Goal: Navigation & Orientation: Find specific page/section

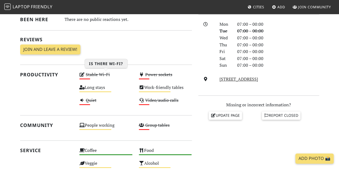
scroll to position [146, 0]
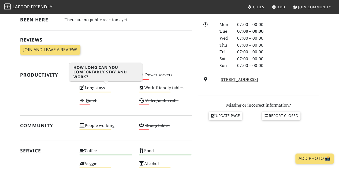
click at [93, 87] on div "Long stays Medium" at bounding box center [106, 90] width 60 height 13
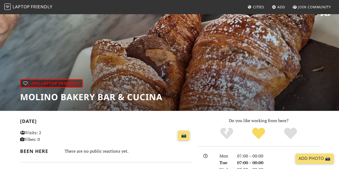
scroll to position [0, 0]
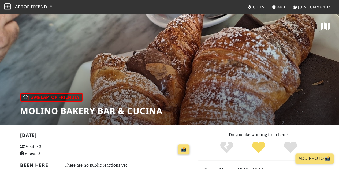
click at [258, 6] on span "Cities" at bounding box center [258, 7] width 11 height 5
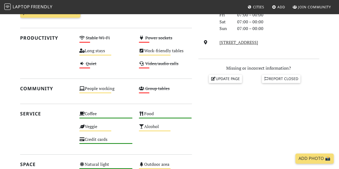
scroll to position [171, 0]
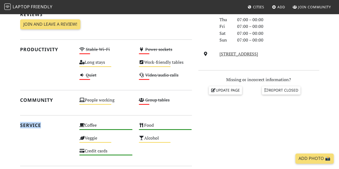
drag, startPoint x: 20, startPoint y: 127, endPoint x: 58, endPoint y: 125, distance: 37.3
click at [58, 125] on h2 "Service" at bounding box center [46, 126] width 53 height 6
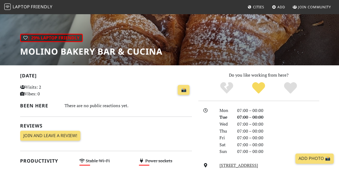
scroll to position [63, 0]
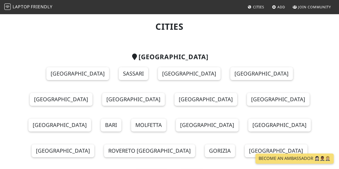
scroll to position [14, 0]
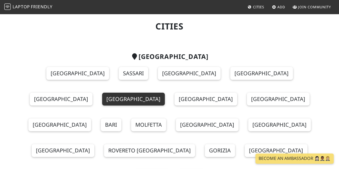
click at [165, 93] on link "Rome" at bounding box center [133, 99] width 63 height 13
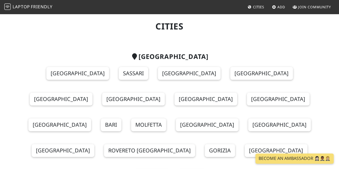
scroll to position [51, 0]
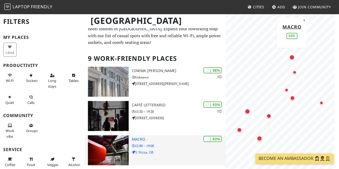
scroll to position [8, 0]
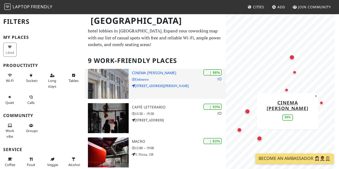
click at [160, 77] on p "Unknown" at bounding box center [179, 79] width 94 height 5
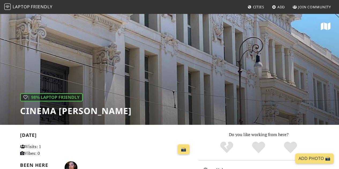
scroll to position [3, 0]
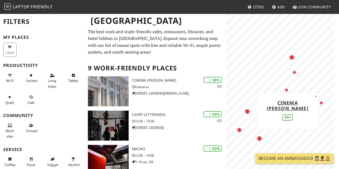
scroll to position [8, 0]
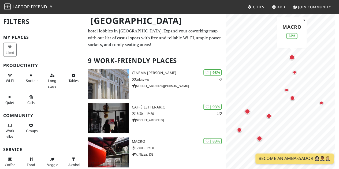
click at [292, 59] on div "Map marker" at bounding box center [291, 57] width 5 height 5
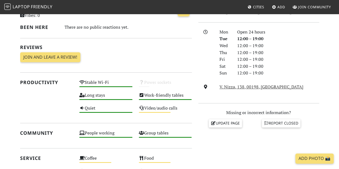
scroll to position [139, 0]
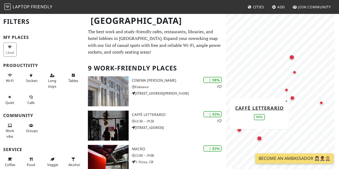
scroll to position [13, 0]
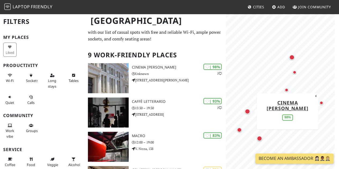
click at [246, 113] on div "Map marker" at bounding box center [247, 111] width 5 height 5
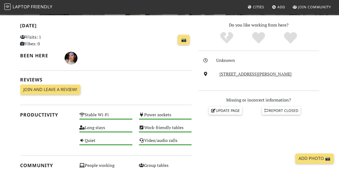
scroll to position [110, 0]
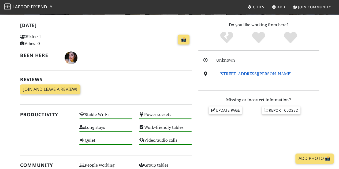
click at [238, 75] on link "Via Girolamo Induno, 1, 00153, Rome" at bounding box center [256, 74] width 72 height 6
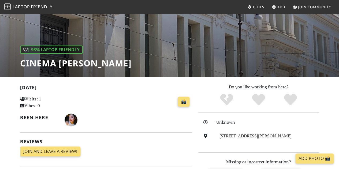
scroll to position [0, 0]
